Goal: Communication & Community: Answer question/provide support

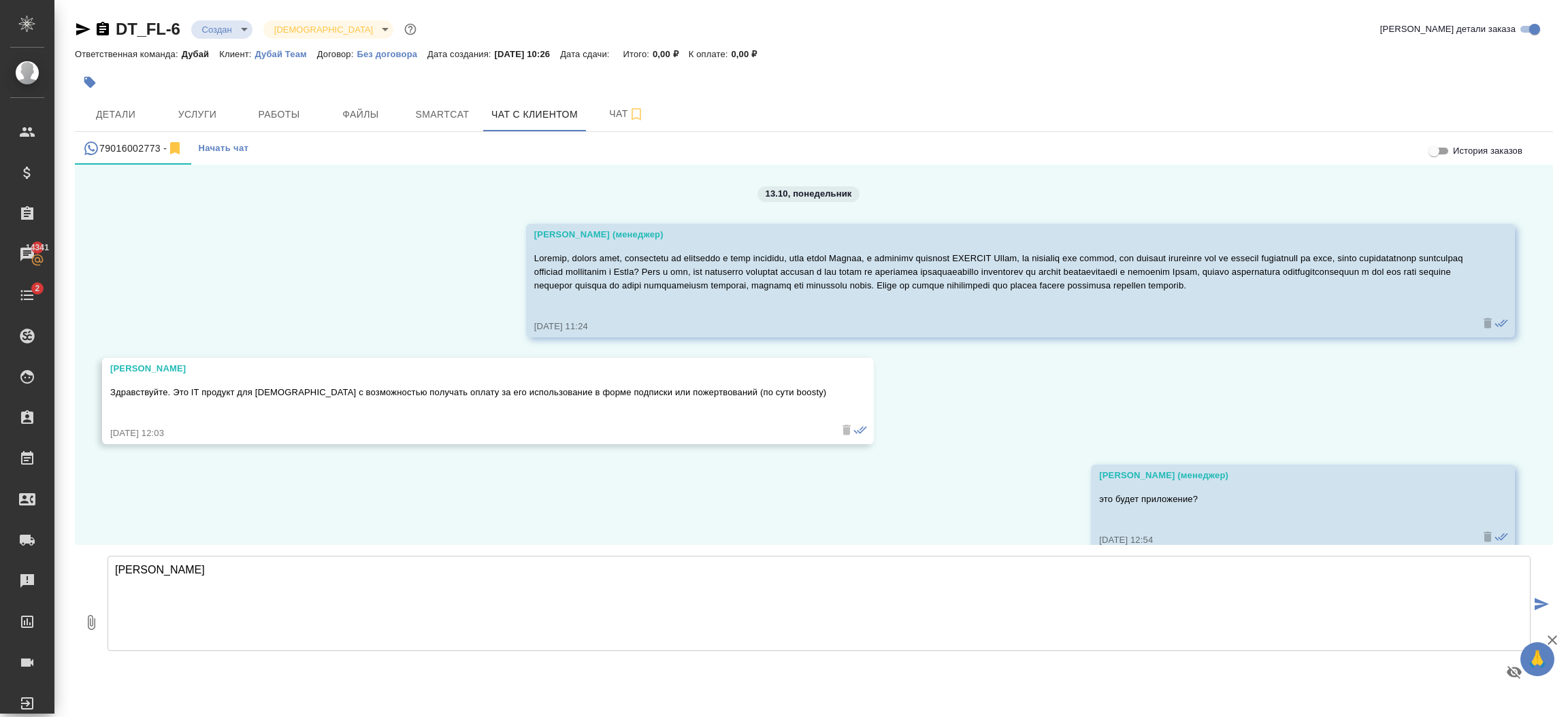
scroll to position [1188, 0]
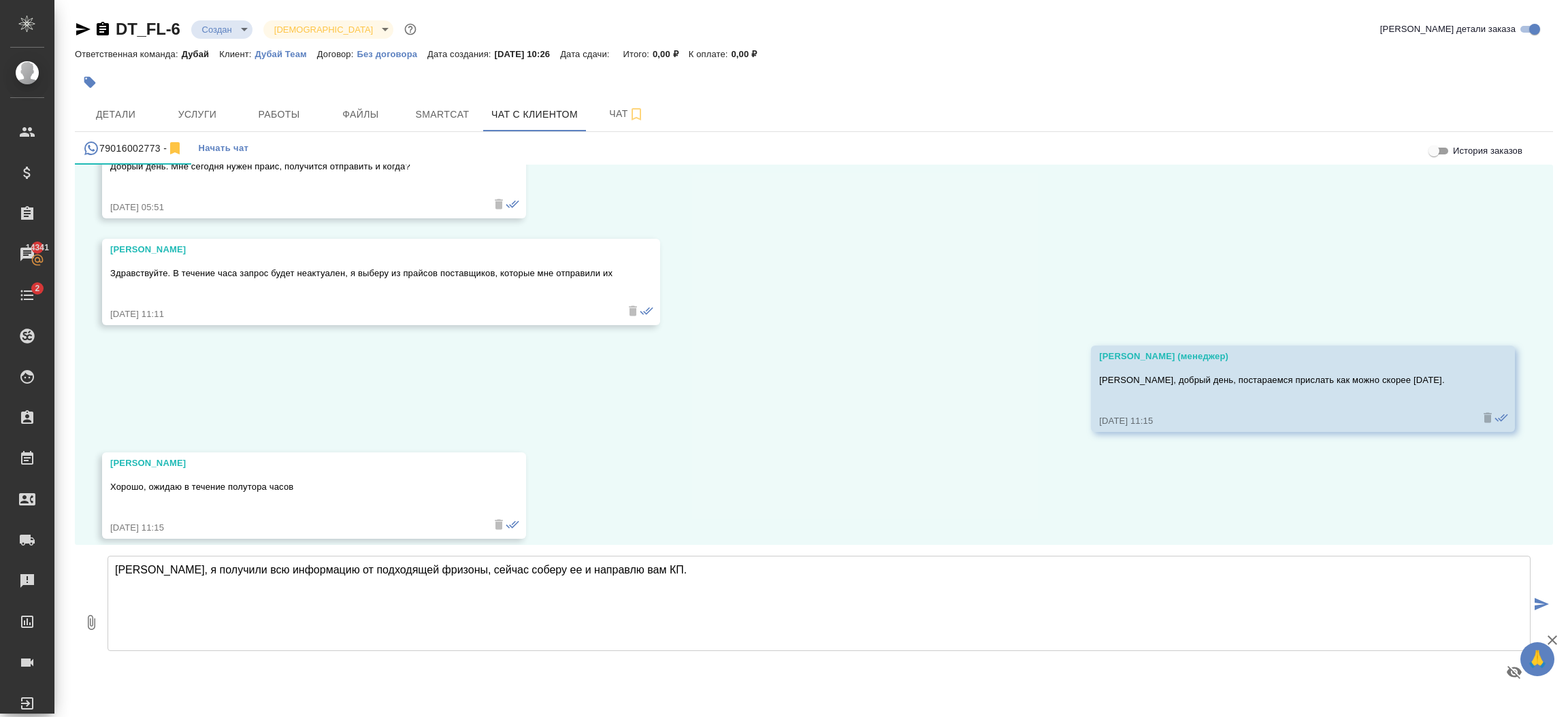
type textarea "[PERSON_NAME], я получили всю информацию от подходящей фризоны, сейчас соберу е…"
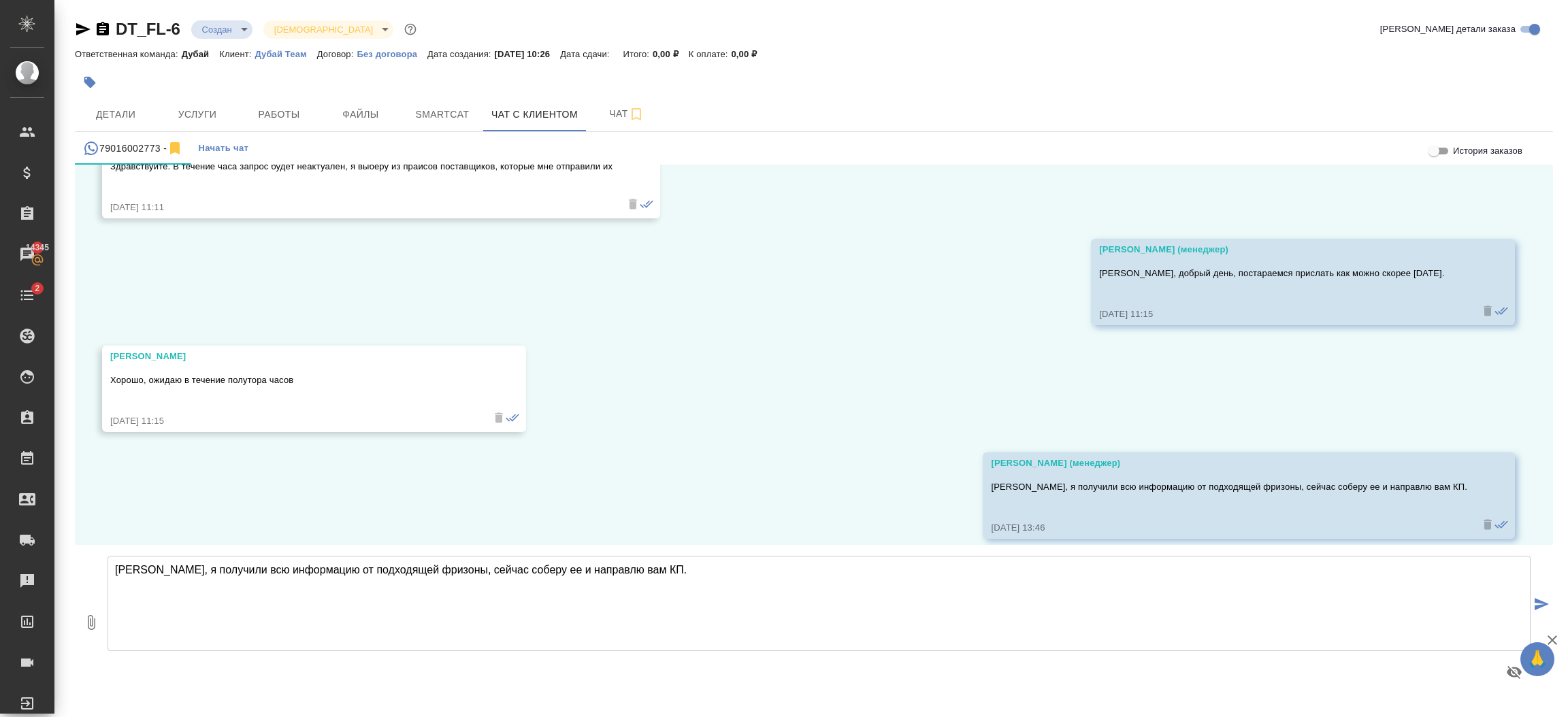
click at [385, 564] on textarea "[PERSON_NAME], я получили всю информацию от подходящей фризоны, сейчас соберу е…" at bounding box center [819, 603] width 1423 height 95
click at [606, 567] on textarea "Расчет в приложении: включили в него помимо самой лицензии также на всякий случ…" at bounding box center [819, 603] width 1423 height 95
click at [696, 567] on textarea "Расчет в приложении: включили в него помимо самой лицензии также на всякий случ…" at bounding box center [819, 603] width 1423 height 95
click at [632, 569] on textarea "Расчет в приложении: включили в него помимо самой лицензии также на всякий случ…" at bounding box center [819, 603] width 1423 height 95
click at [965, 573] on textarea "Расчет в приложении: включили в него помимо самой лицензии также на всякий случ…" at bounding box center [819, 603] width 1423 height 95
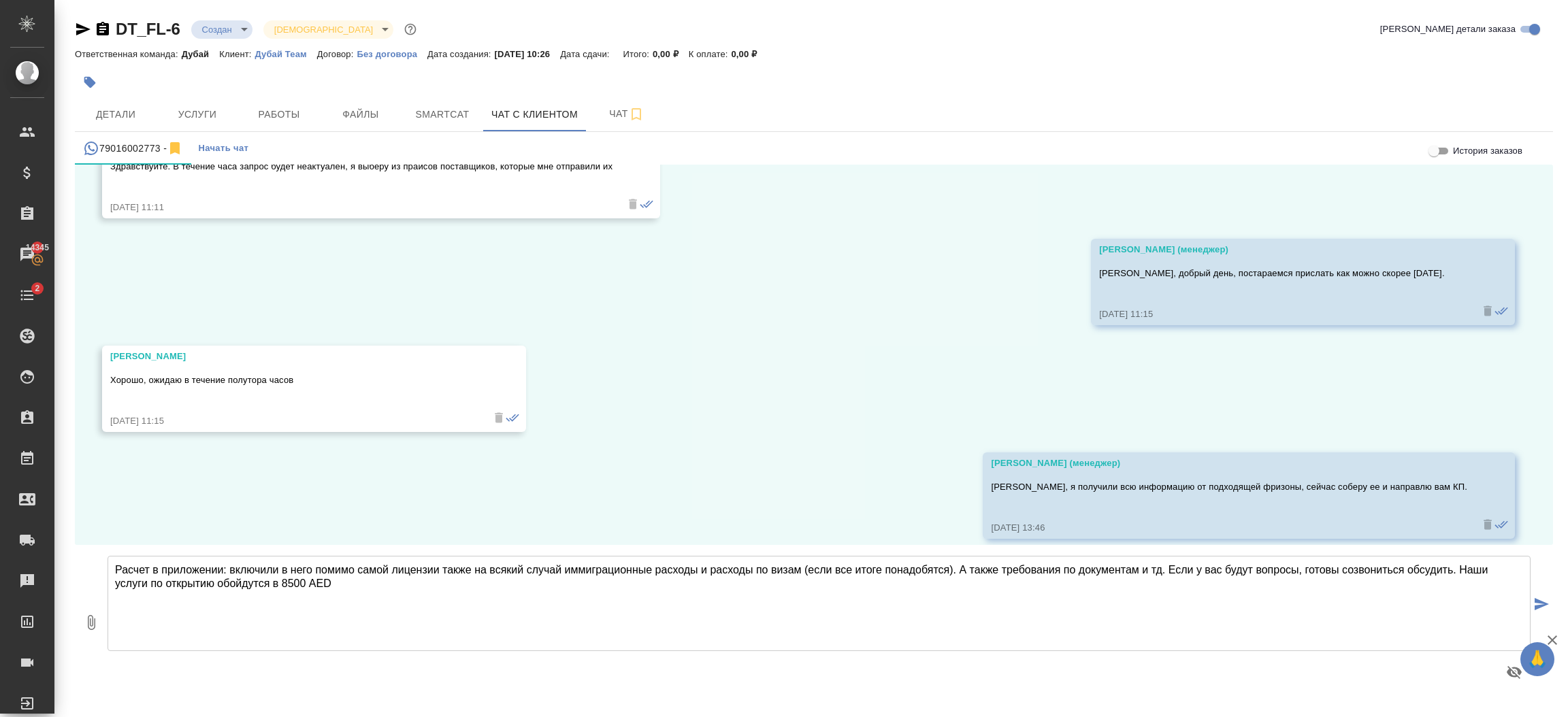
type textarea "Расчет в приложении: включили в него помимо самой лицензии также на всякий случ…"
click at [96, 633] on button "0" at bounding box center [91, 622] width 32 height 155
type input "C:\fakepath\COMPUTER SYSTEMS & COMMUNICATION EQUIPMENT SOFTWARE DESIGN (MEYDAN)…"
click at [1545, 601] on icon "submit" at bounding box center [1542, 605] width 15 height 13
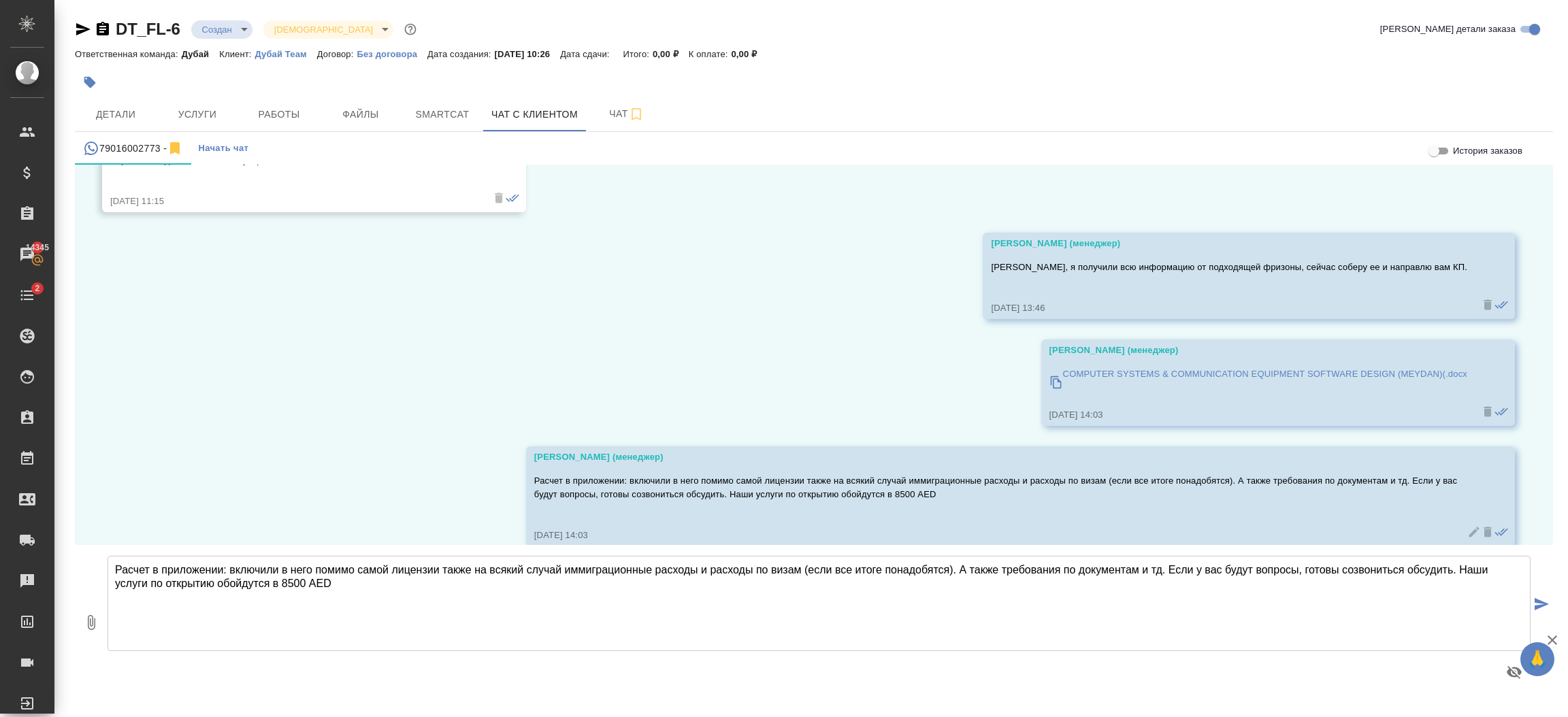
scroll to position [1523, 0]
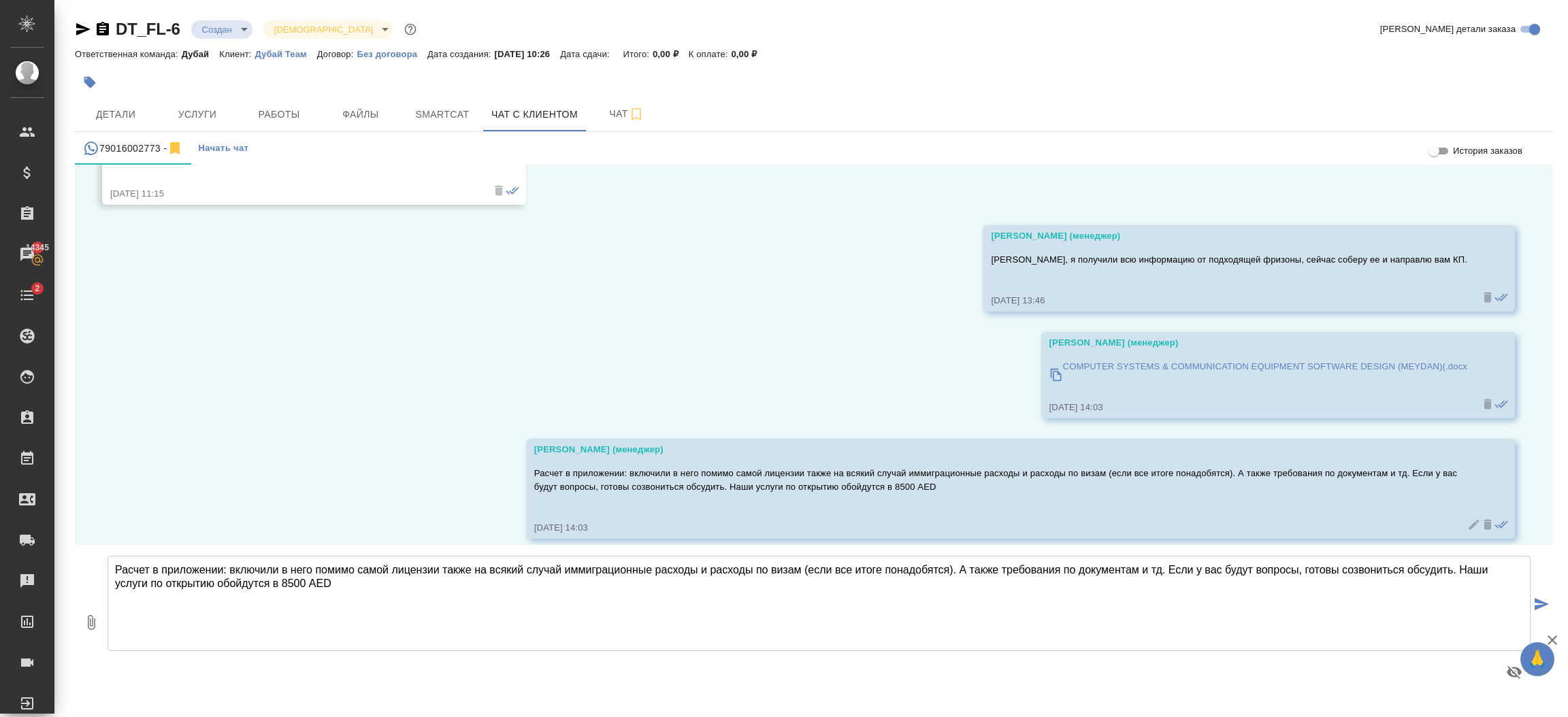
click at [929, 66] on div at bounding box center [814, 66] width 1478 height 3
